Goal: Navigation & Orientation: Find specific page/section

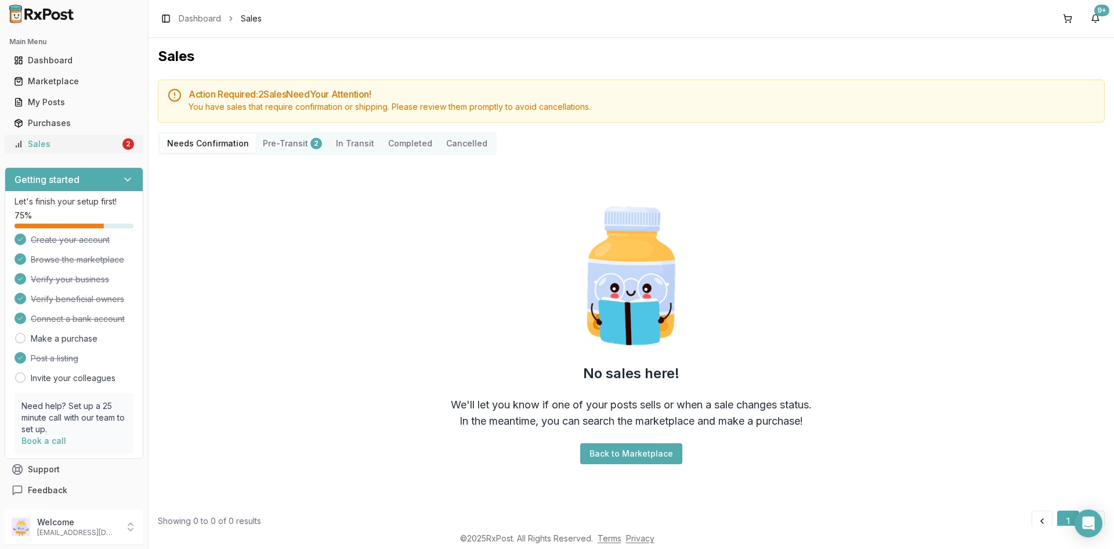
click at [57, 139] on div "Sales" at bounding box center [67, 144] width 106 height 12
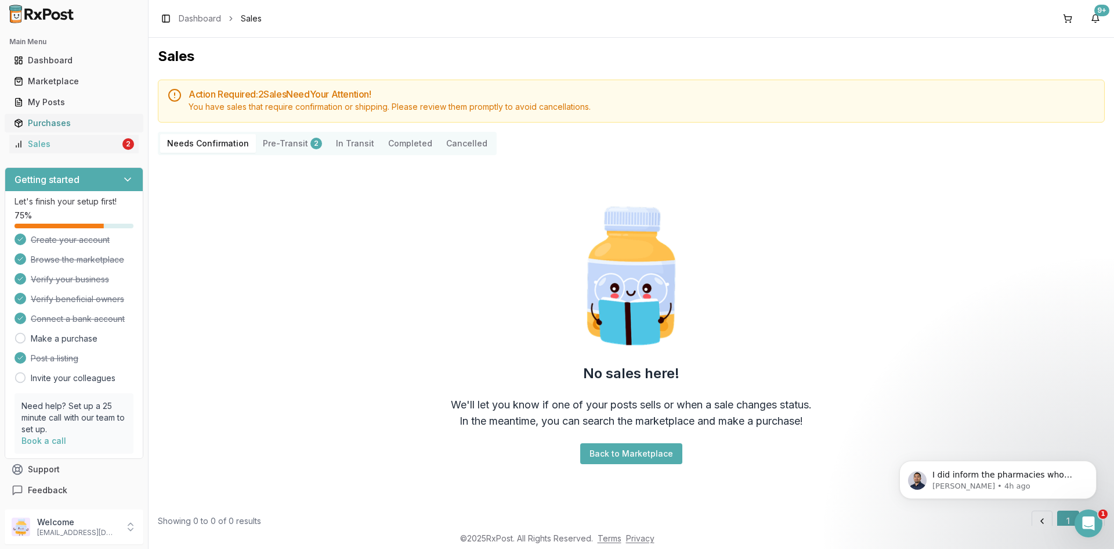
click at [52, 118] on div "Purchases" at bounding box center [74, 123] width 120 height 12
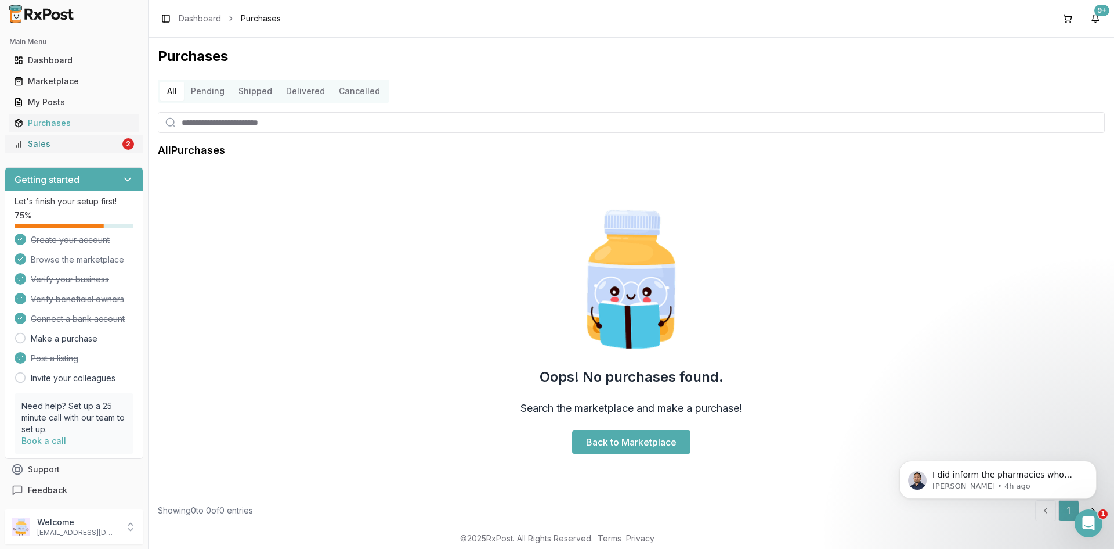
click at [49, 140] on div "Sales" at bounding box center [67, 144] width 106 height 12
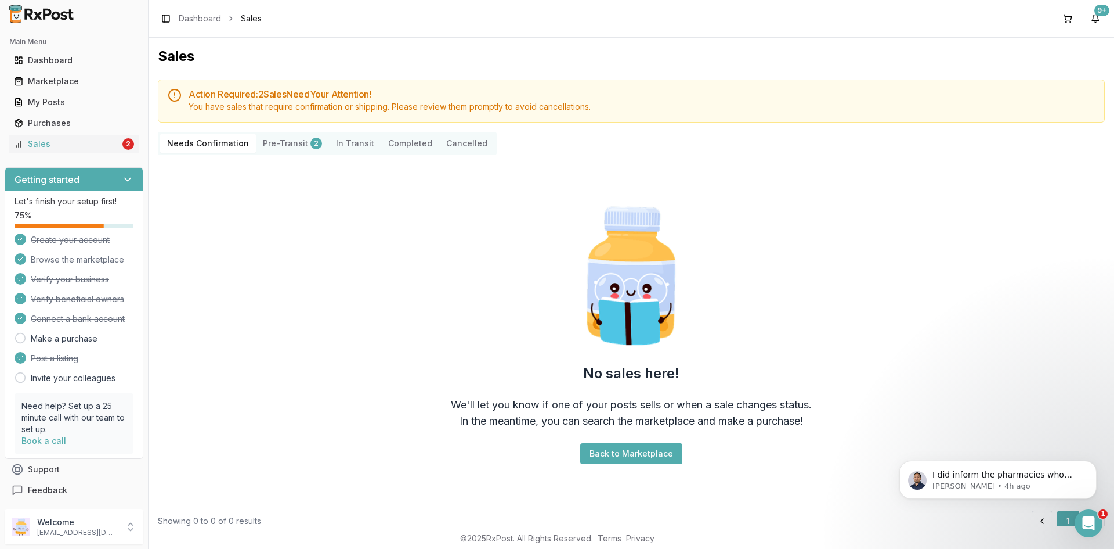
click at [198, 139] on Confirmation "Needs Confirmation" at bounding box center [208, 143] width 96 height 19
click at [98, 59] on div "Dashboard" at bounding box center [74, 61] width 120 height 12
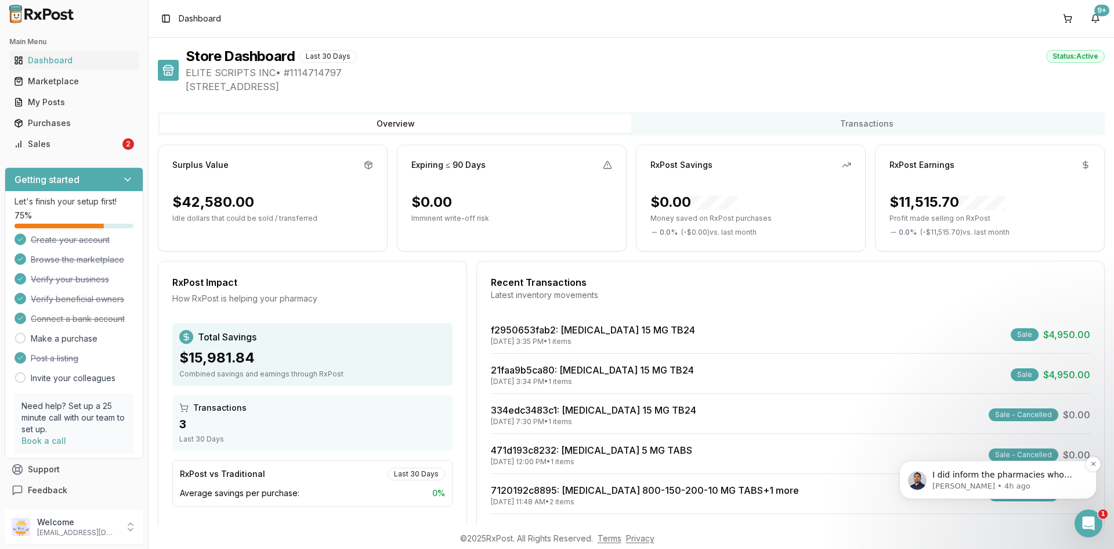
click at [964, 472] on span "I did inform the pharmacies who bought from you there was a chance you were out…" at bounding box center [1008, 486] width 150 height 33
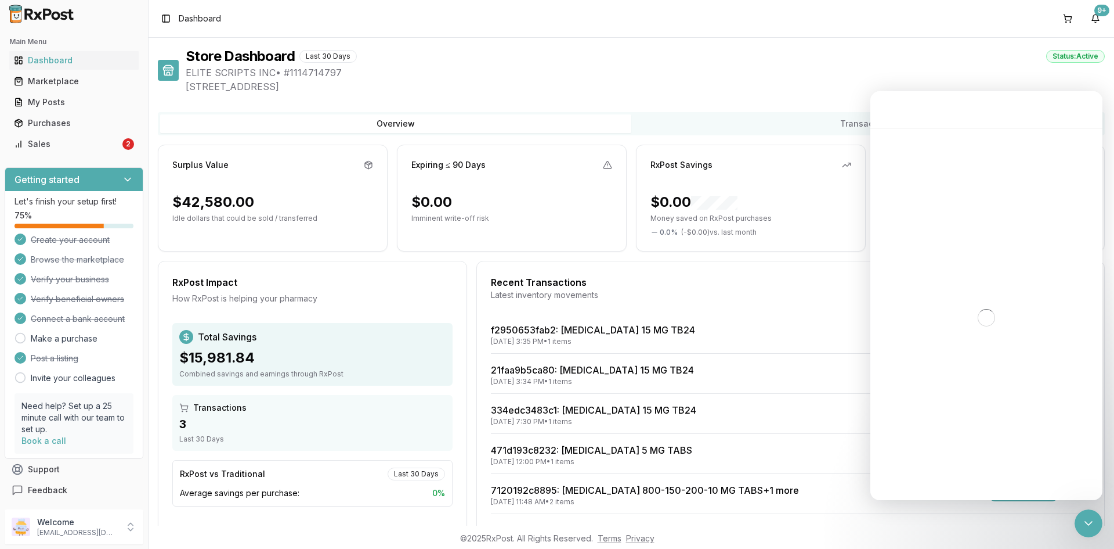
scroll to position [2, 0]
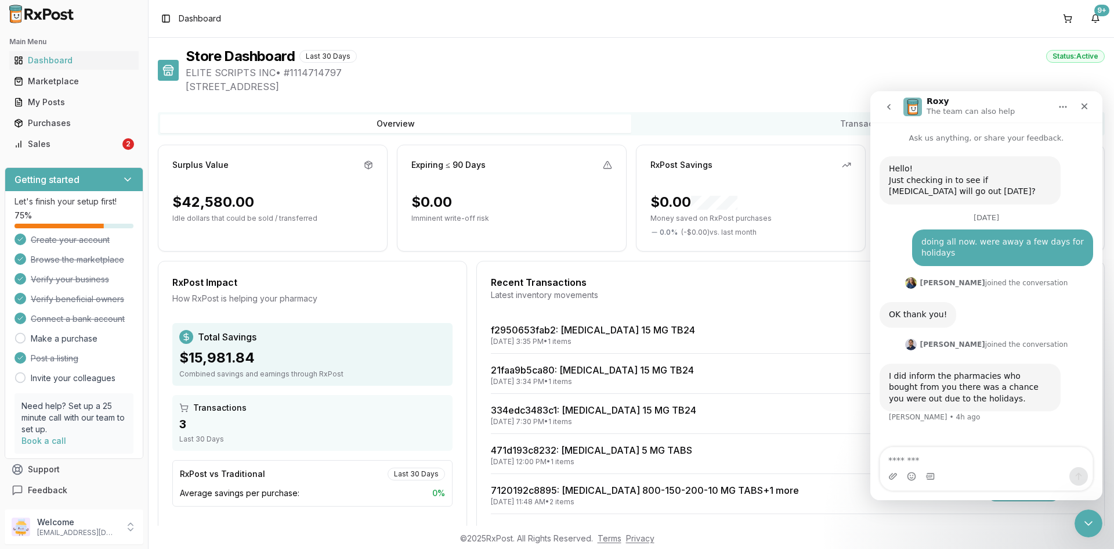
click at [942, 461] on textarea "Message…" at bounding box center [987, 457] width 212 height 20
click at [44, 142] on div "Sales" at bounding box center [67, 144] width 106 height 12
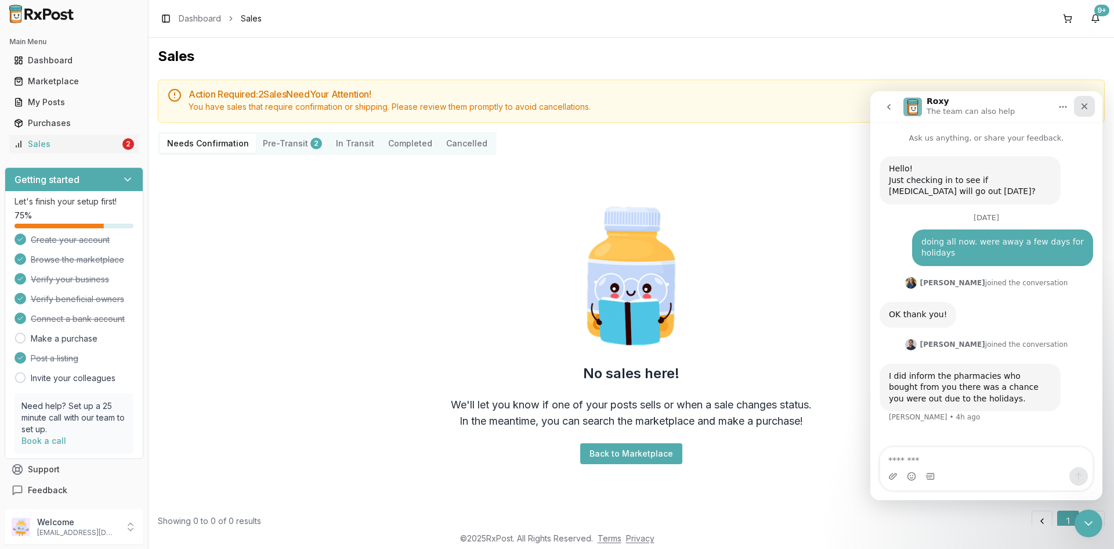
click at [1082, 106] on icon "Close" at bounding box center [1084, 106] width 9 height 9
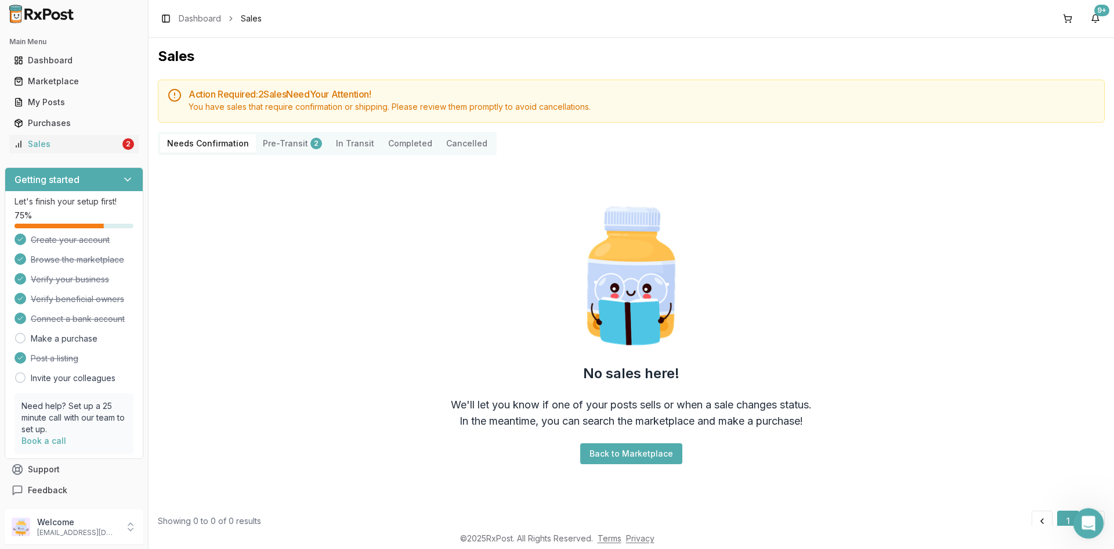
click at [1091, 522] on icon "Open Intercom Messenger" at bounding box center [1087, 521] width 19 height 19
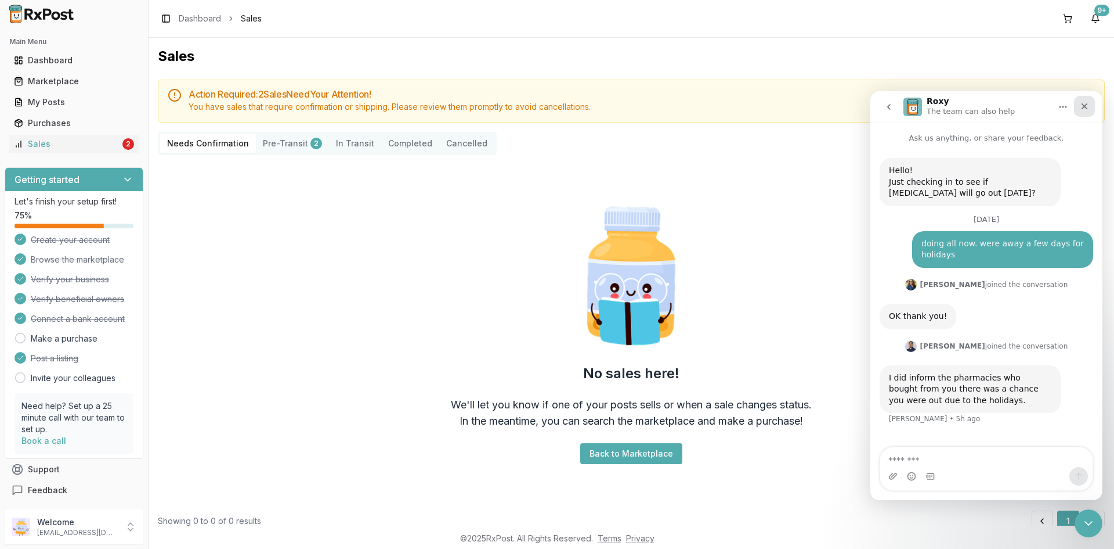
click at [1082, 108] on icon "Close" at bounding box center [1084, 106] width 9 height 9
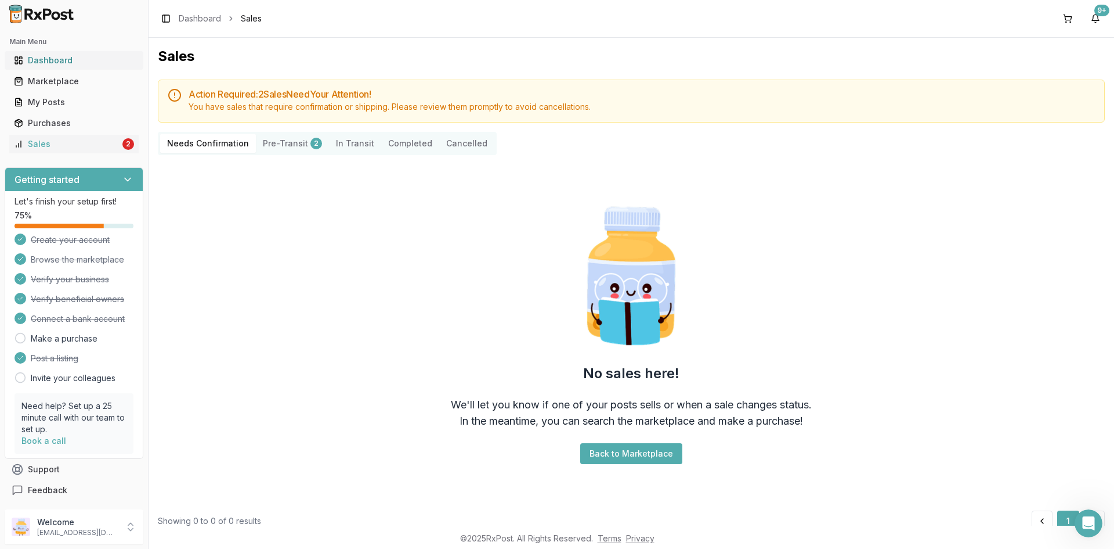
click at [79, 51] on link "Dashboard" at bounding box center [73, 60] width 129 height 21
